Goal: Answer question/provide support

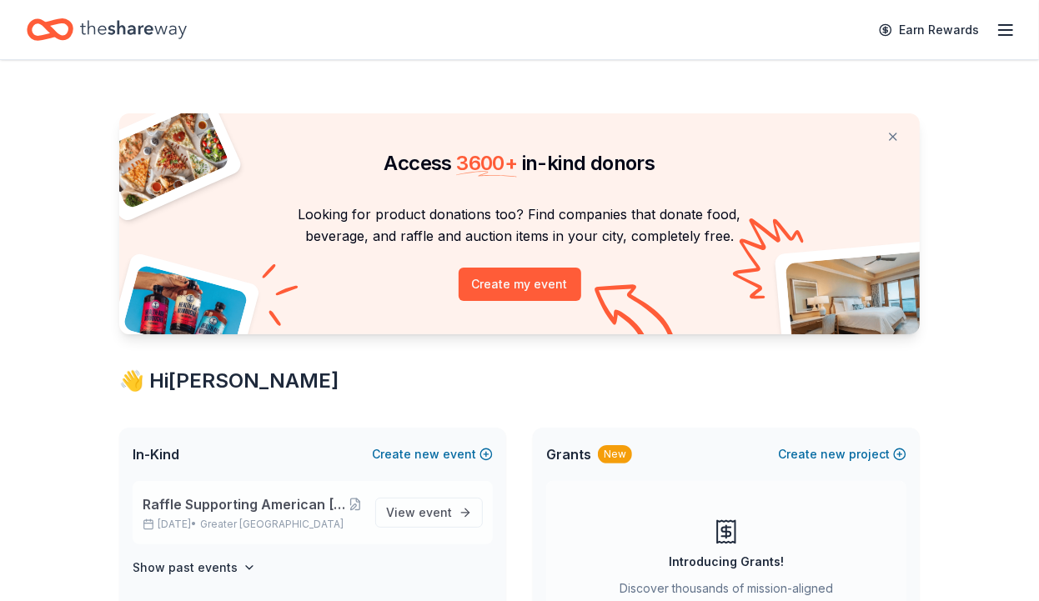
click at [264, 507] on span "Raffle Supporting American [MEDICAL_DATA] Society's "Making Strides Against [ME…" at bounding box center [246, 505] width 206 height 20
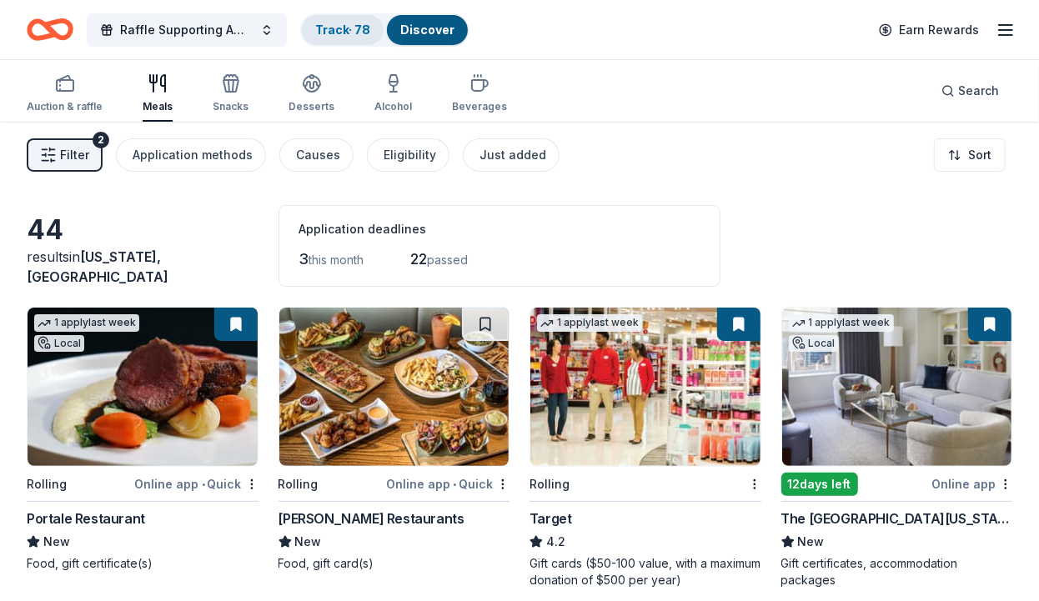
click at [342, 34] on link "Track · 78" at bounding box center [342, 30] width 55 height 14
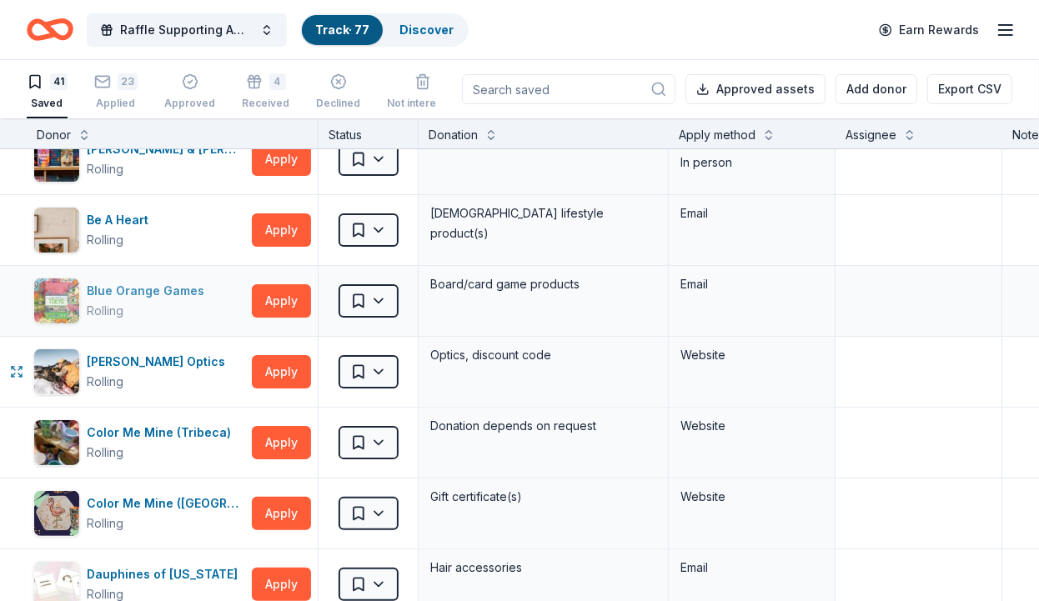
scroll to position [392, 0]
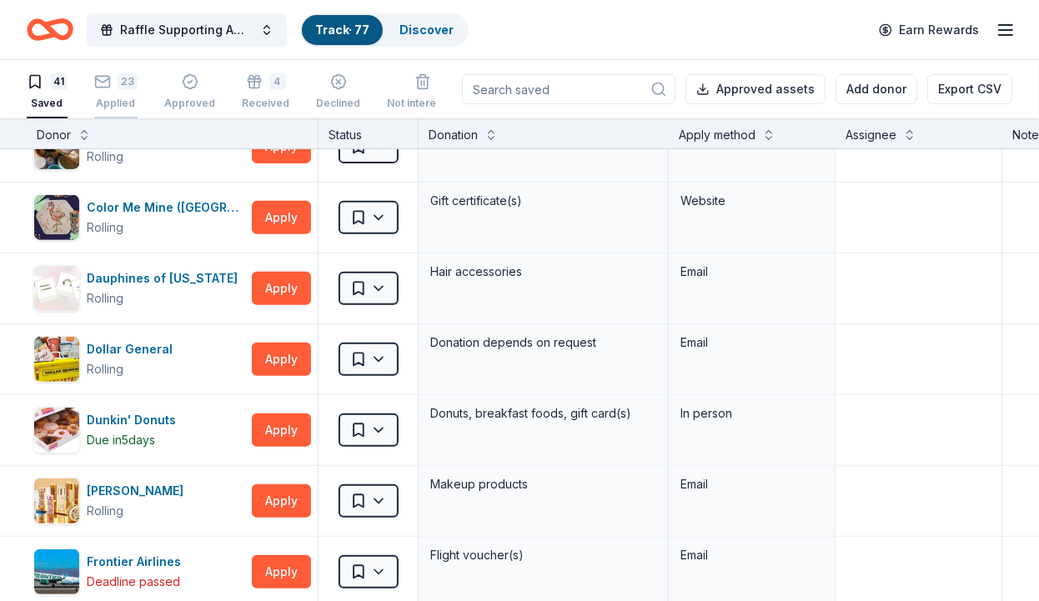
click at [117, 79] on div "23" at bounding box center [115, 81] width 43 height 17
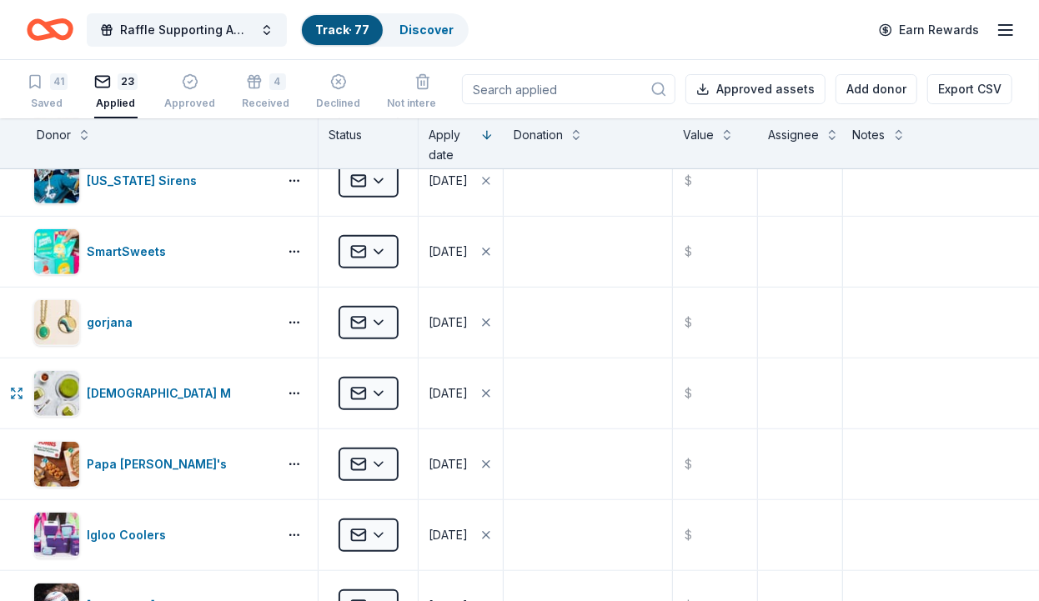
scroll to position [412, 0]
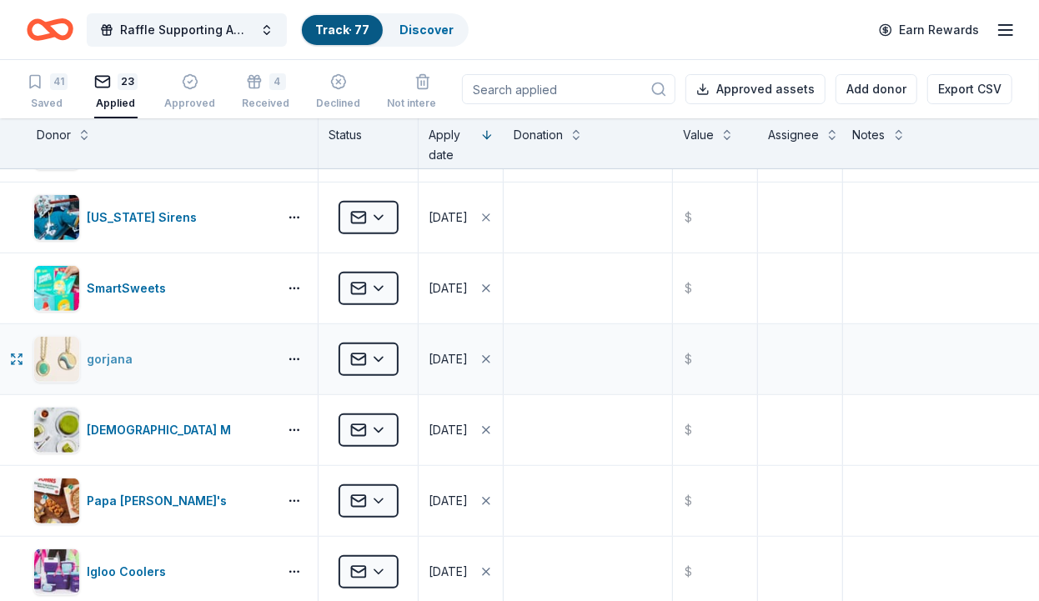
click at [105, 355] on div "gorjana" at bounding box center [113, 359] width 53 height 20
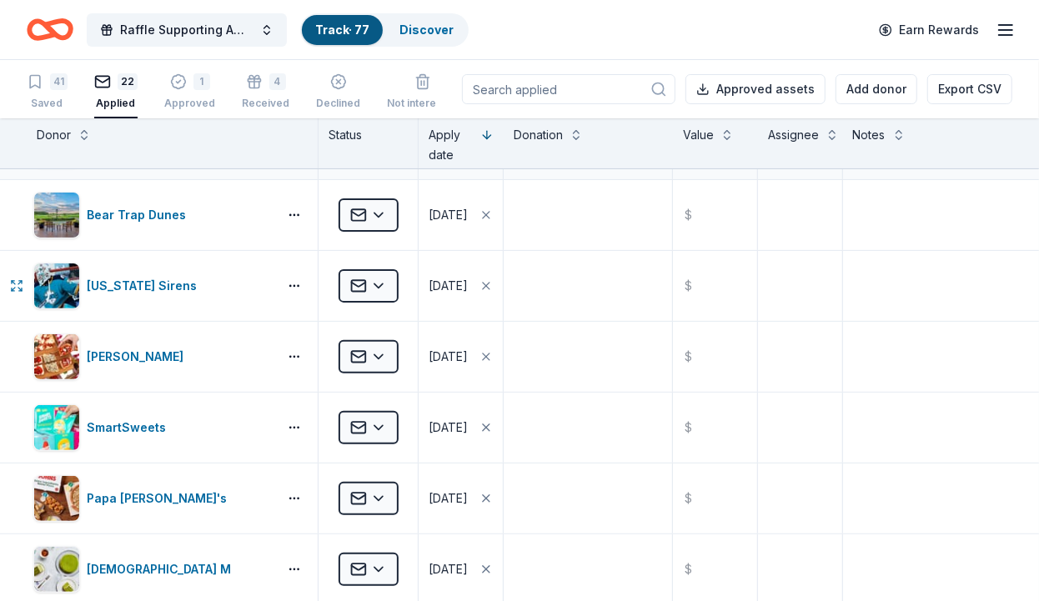
scroll to position [294, 0]
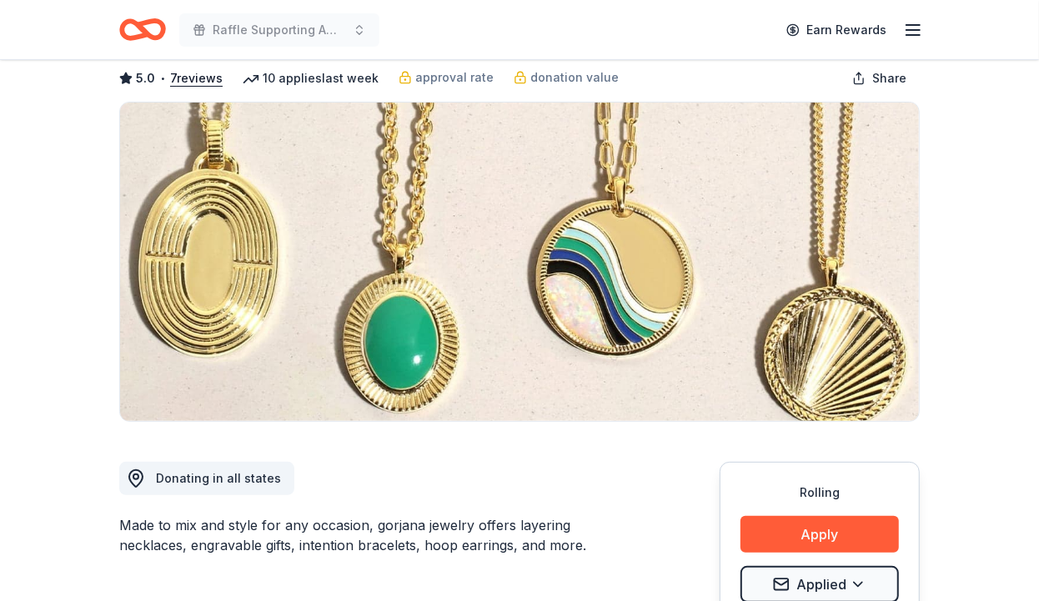
scroll to position [259, 0]
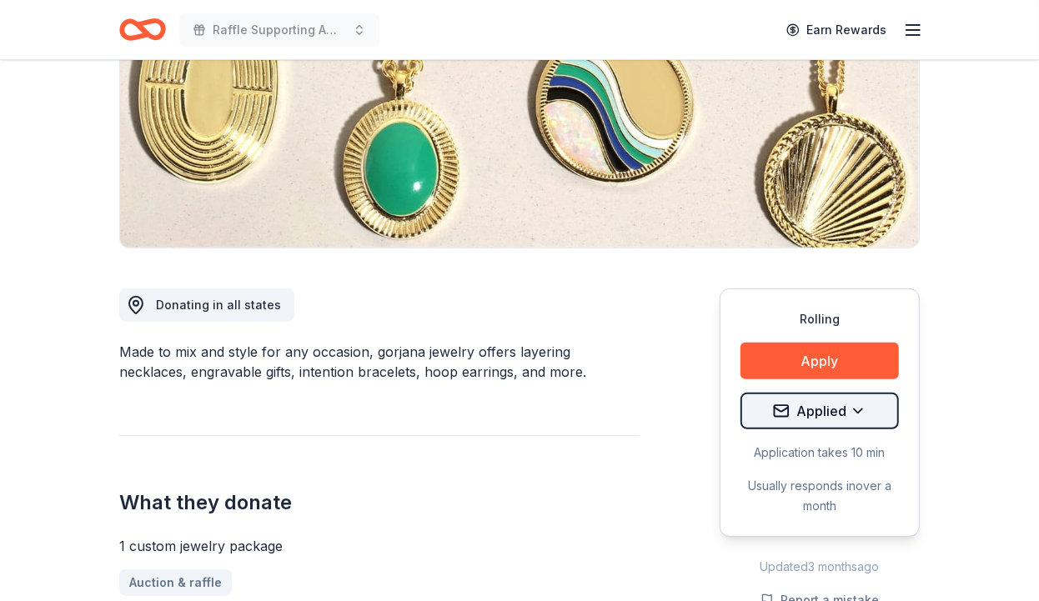
click at [850, 343] on html "Raffle Supporting American [MEDICAL_DATA] Society's "Making Strides Against [ME…" at bounding box center [519, 41] width 1039 height 601
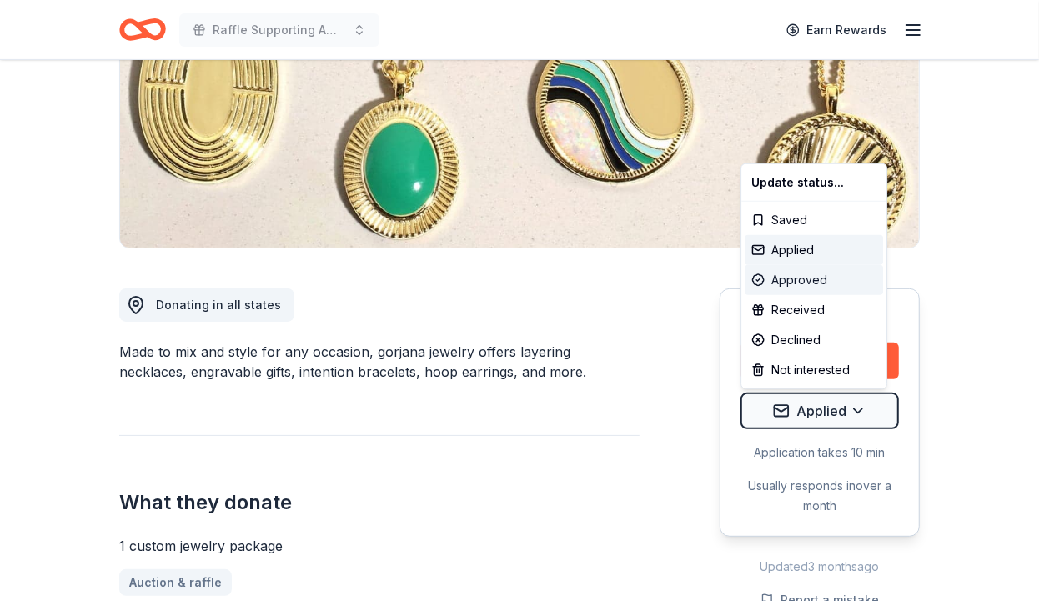
click at [819, 281] on div "Approved" at bounding box center [814, 280] width 138 height 30
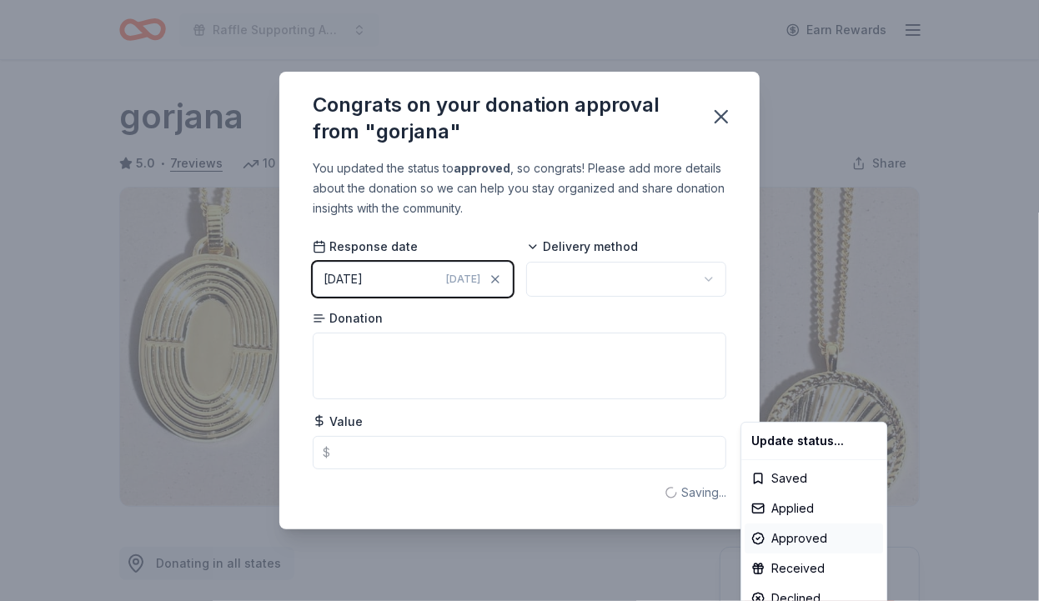
scroll to position [0, 0]
click at [349, 355] on html "Raffle Supporting American [MEDICAL_DATA] Society's "Making Strides Against [ME…" at bounding box center [519, 300] width 1039 height 601
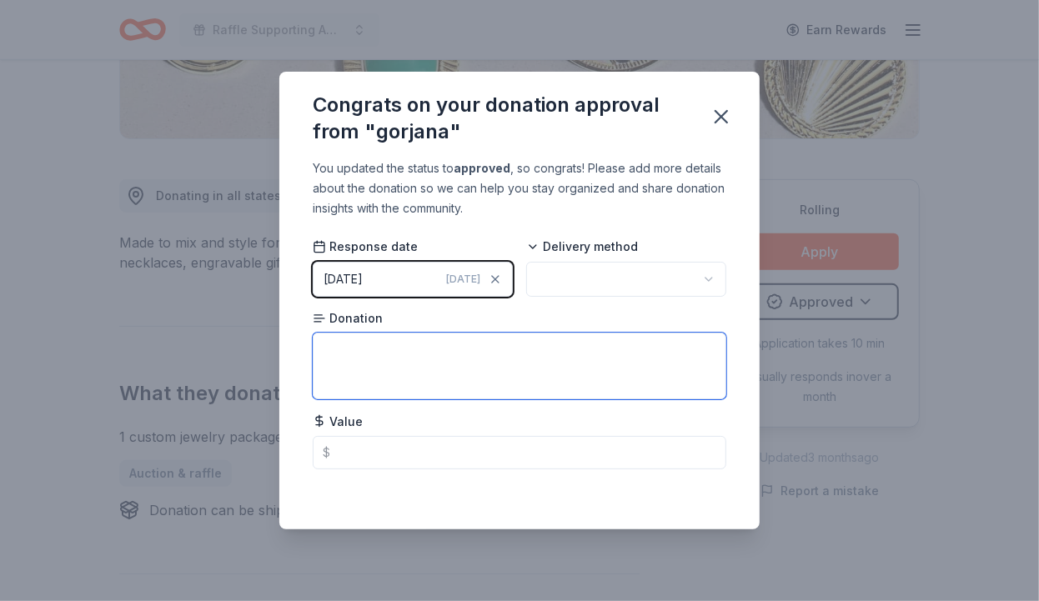
click at [347, 345] on textarea at bounding box center [520, 366] width 414 height 67
paste textarea "We are happy to donate a $150 gift card to your upcoming event. Please note the…"
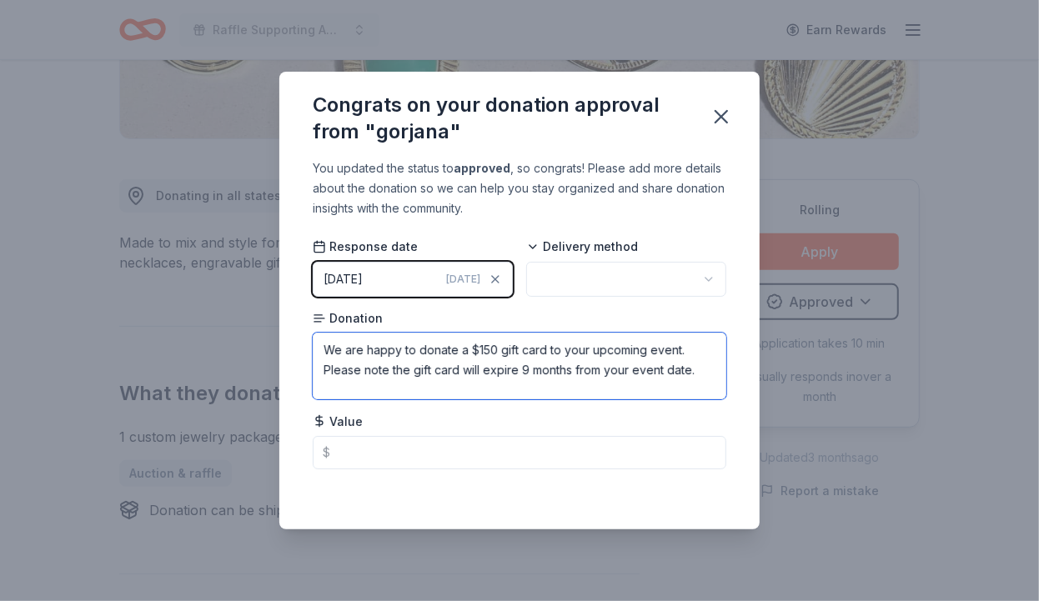
scroll to position [61, 0]
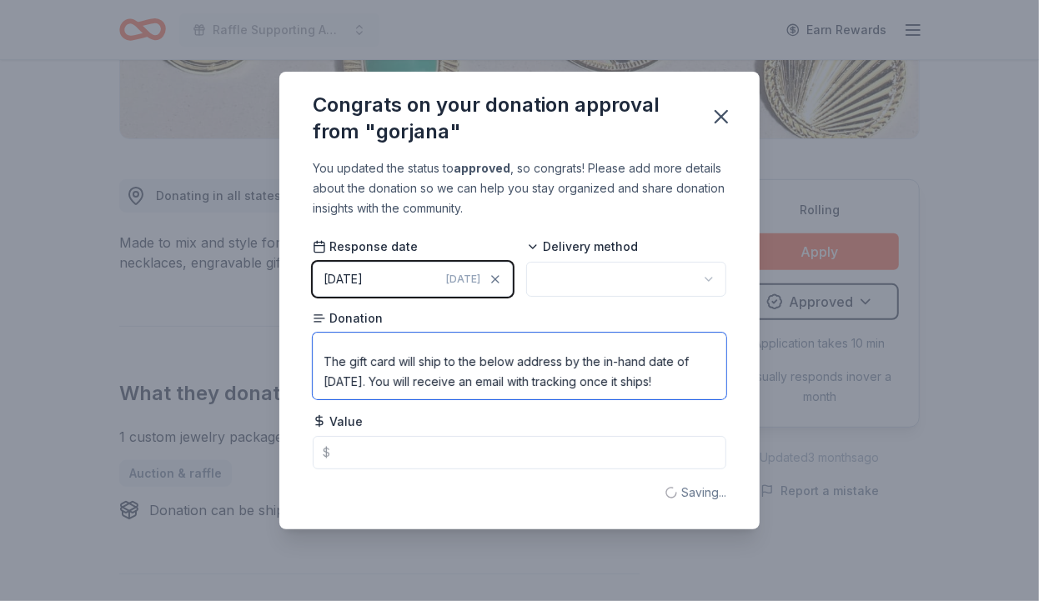
type textarea "We are happy to donate a $150 gift card to your upcoming event. Please note the…"
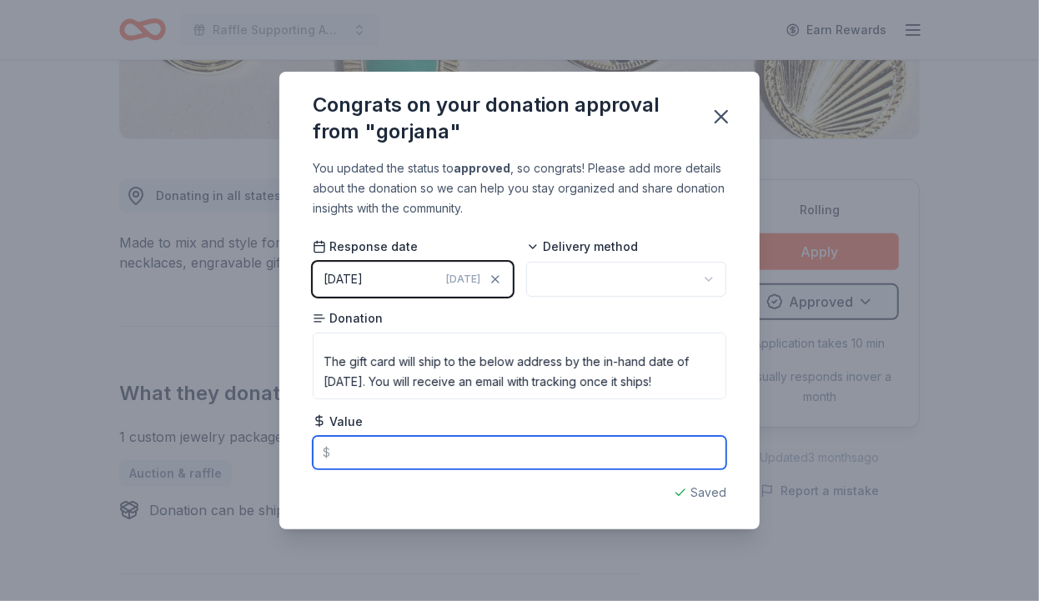
click at [409, 457] on input "text" at bounding box center [520, 452] width 414 height 33
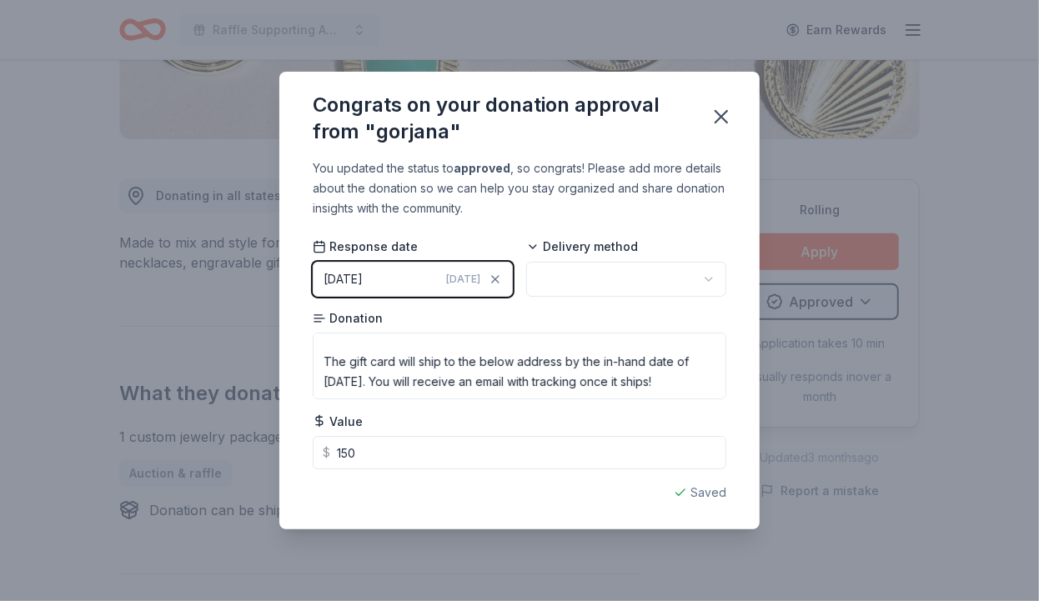
type input "150.00"
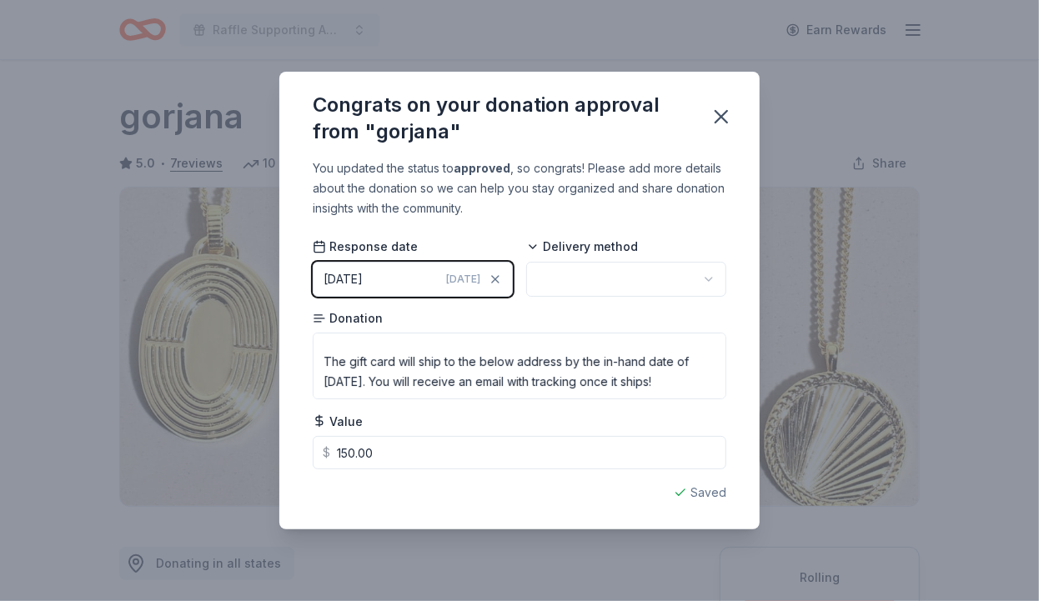
click at [716, 271] on html "Raffle Supporting American [MEDICAL_DATA] Society's "Making Strides Against [ME…" at bounding box center [519, 300] width 1039 height 601
click at [726, 108] on icon "button" at bounding box center [721, 116] width 23 height 23
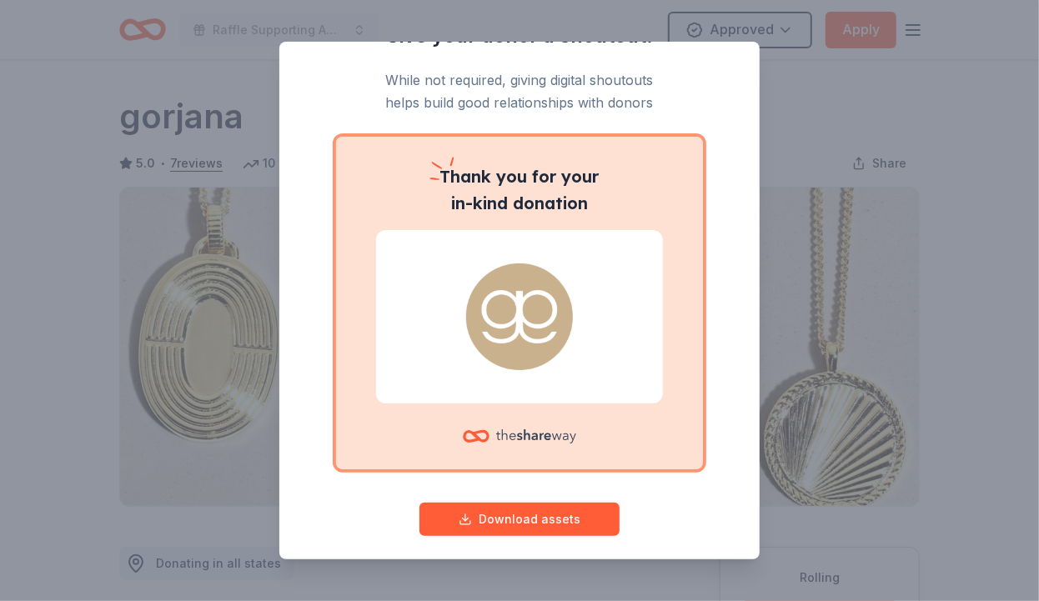
scroll to position [53, 0]
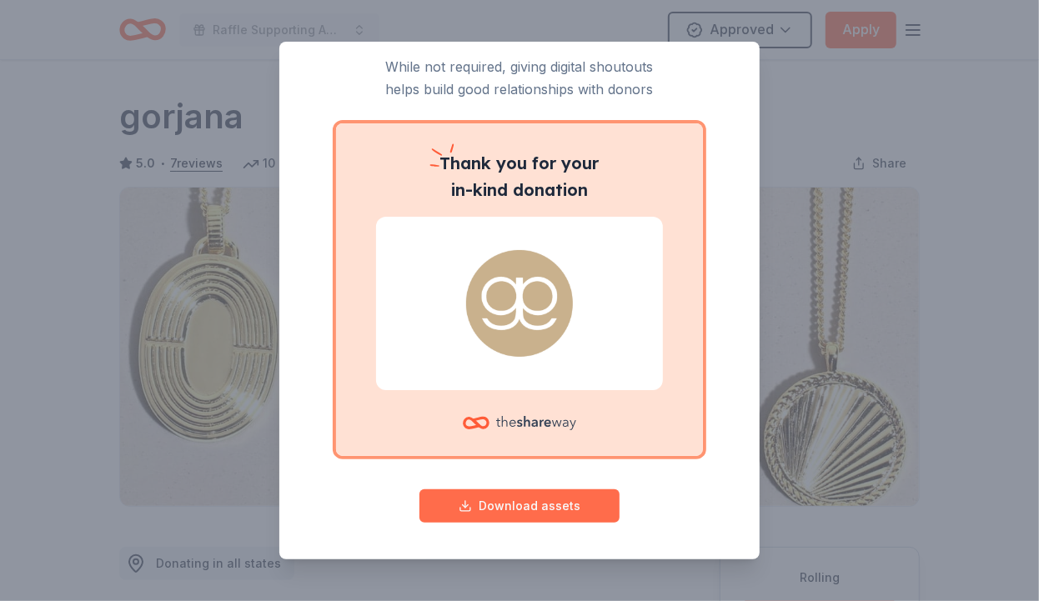
click at [587, 500] on button "Download assets" at bounding box center [520, 506] width 200 height 33
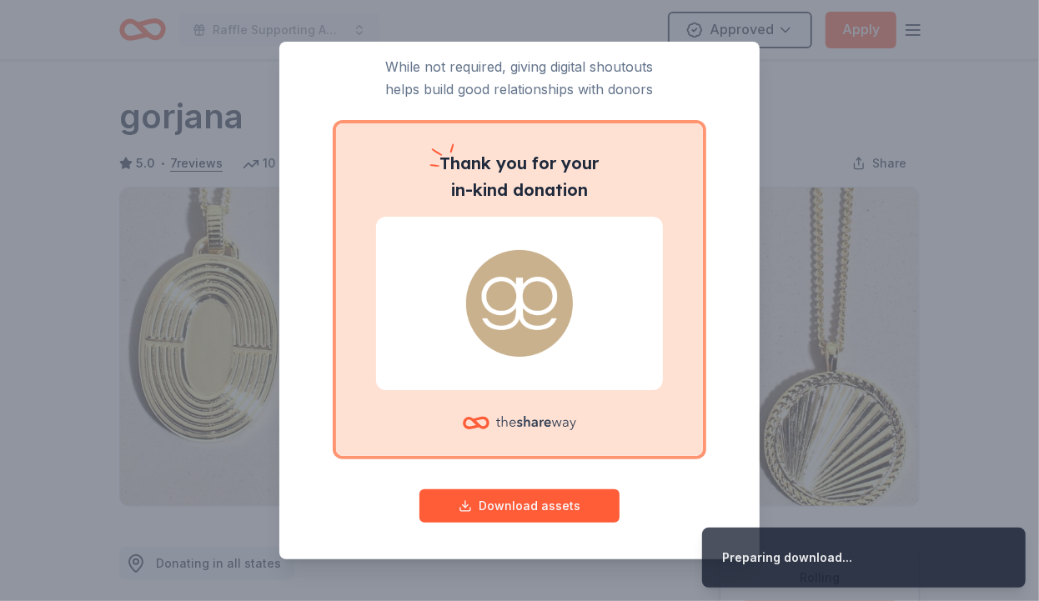
click at [937, 278] on div "Give your donor a shoutout! While not required, giving digital shoutouts helps …" at bounding box center [519, 300] width 1039 height 601
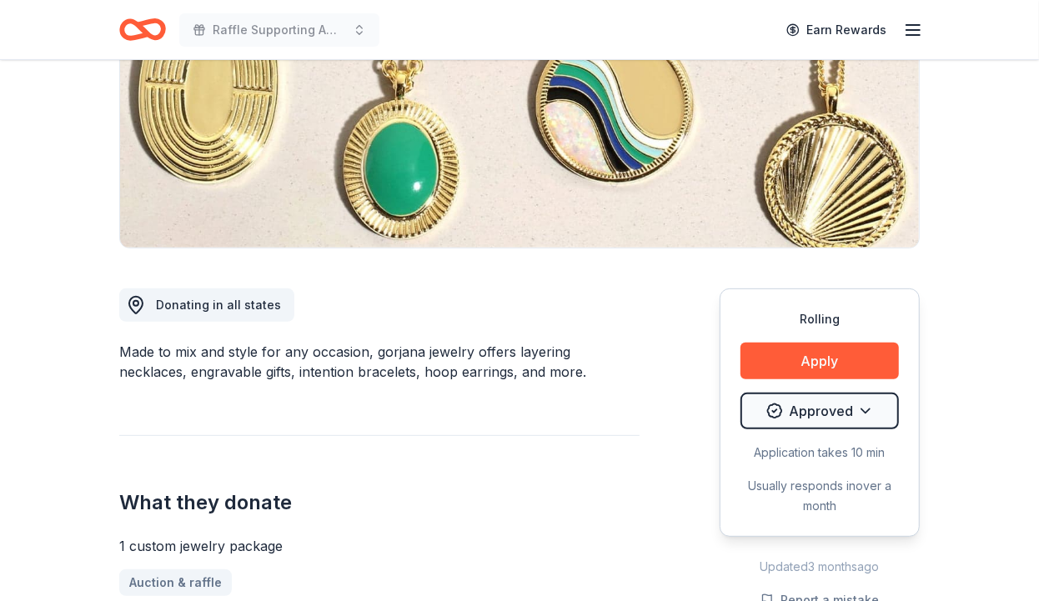
scroll to position [0, 0]
